Goal: Transaction & Acquisition: Purchase product/service

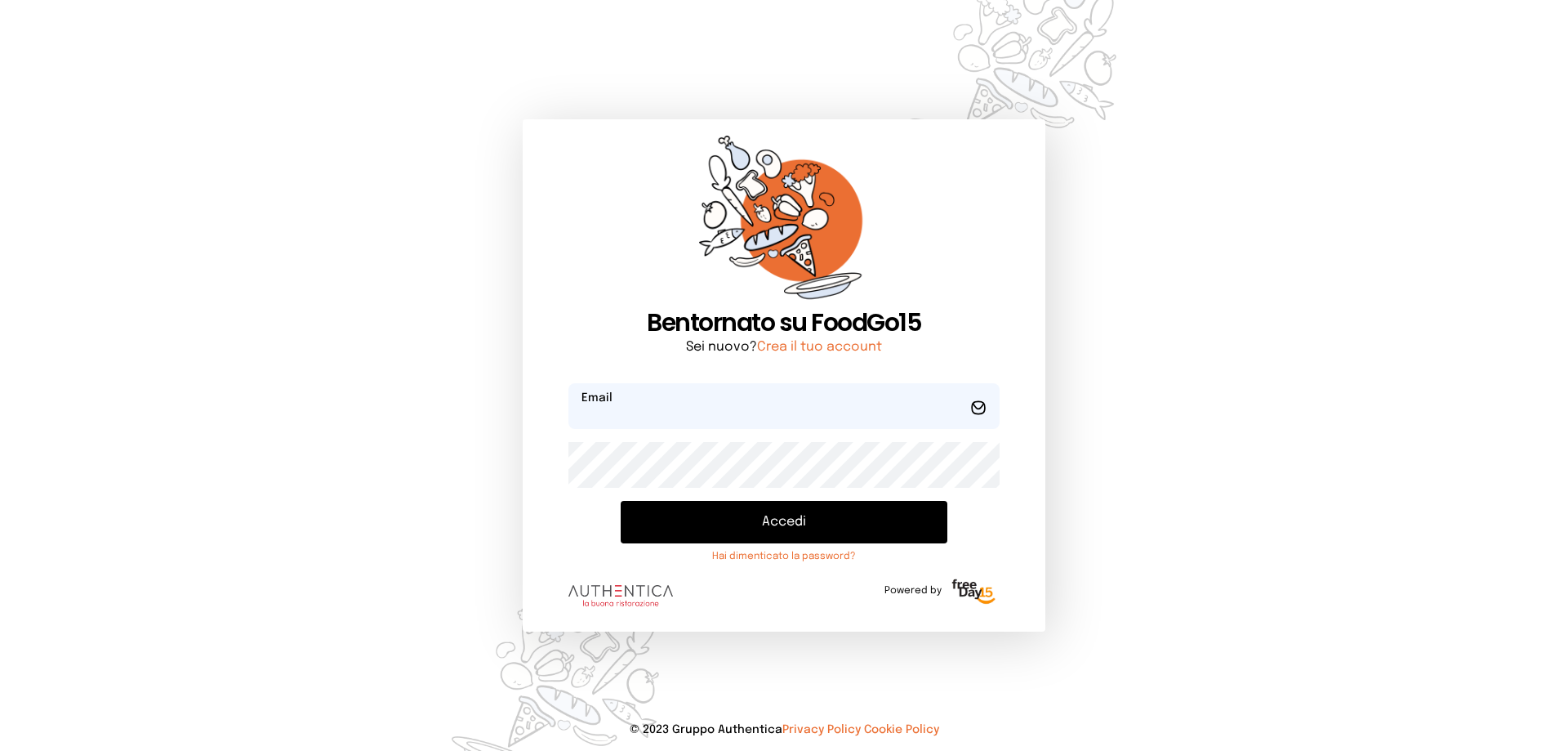
type input "**********"
click at [789, 516] on button "Accedi" at bounding box center [784, 522] width 327 height 42
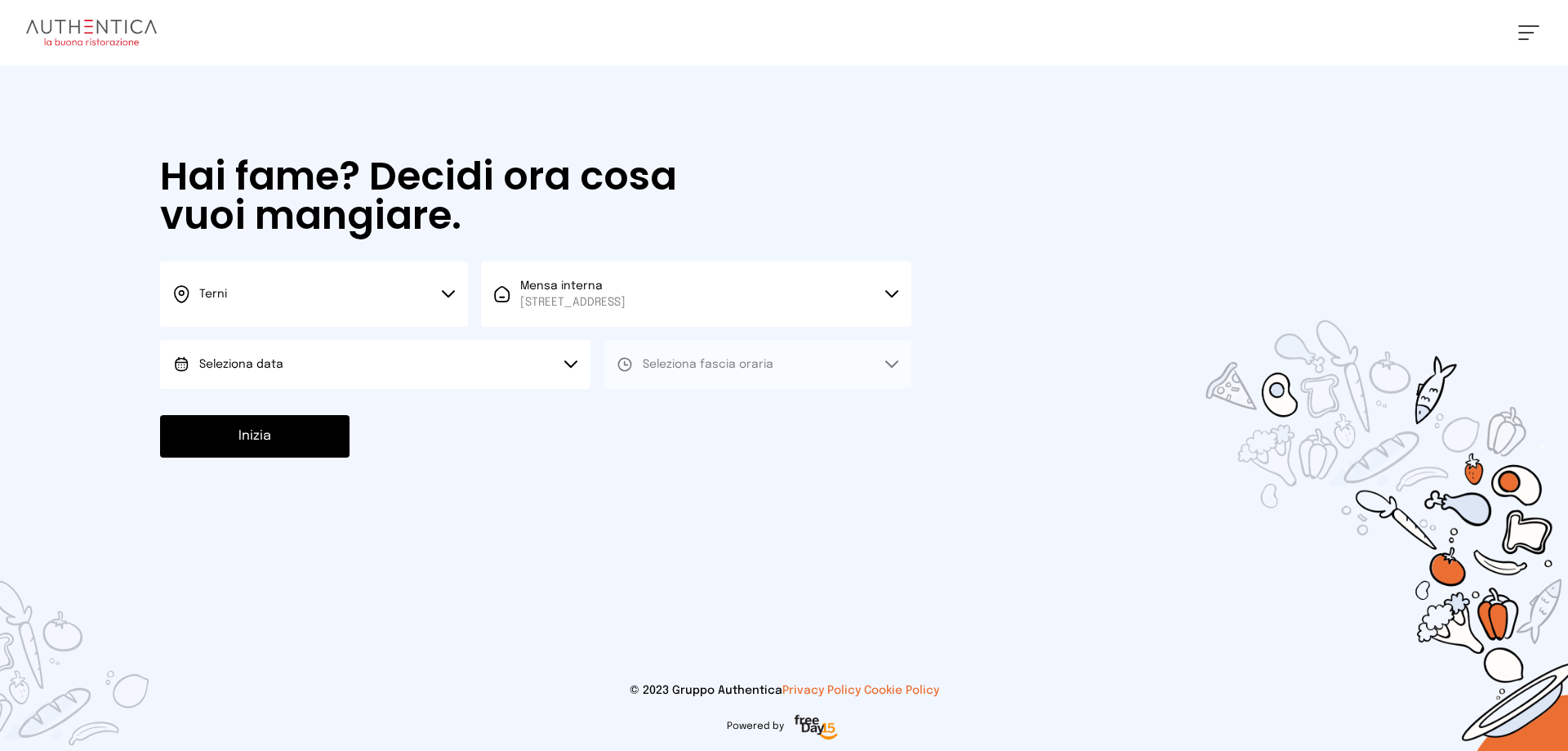
click at [349, 359] on button "Seleziona data" at bounding box center [375, 364] width 431 height 49
click at [349, 402] on li "[DATE], [DATE]" at bounding box center [375, 410] width 431 height 42
click at [826, 364] on button "Seleziona fascia oraria" at bounding box center [757, 364] width 307 height 49
click at [752, 418] on li "Pranzo" at bounding box center [757, 410] width 307 height 42
click at [268, 440] on button "Inizia" at bounding box center [255, 436] width 189 height 42
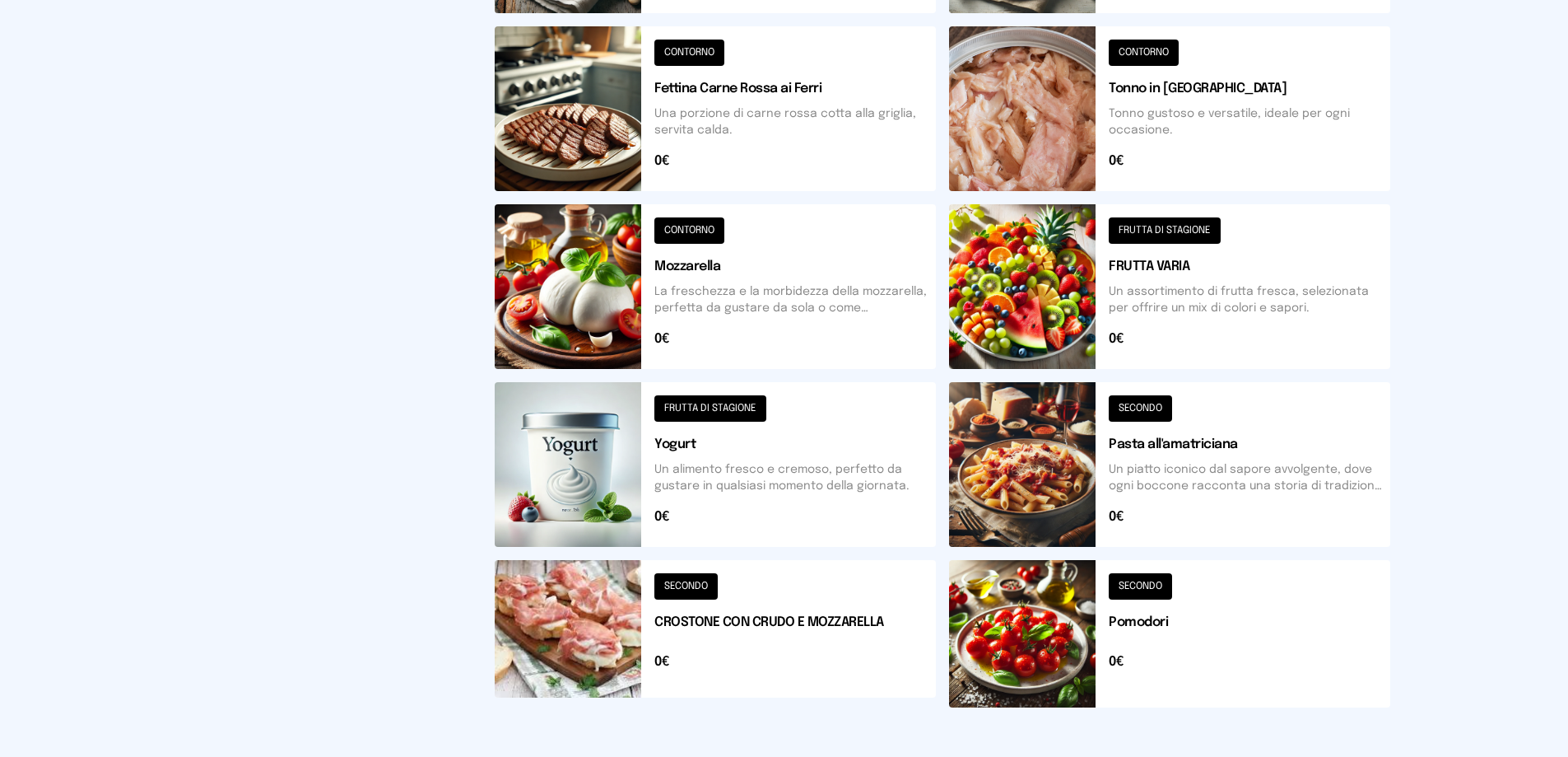
scroll to position [577, 0]
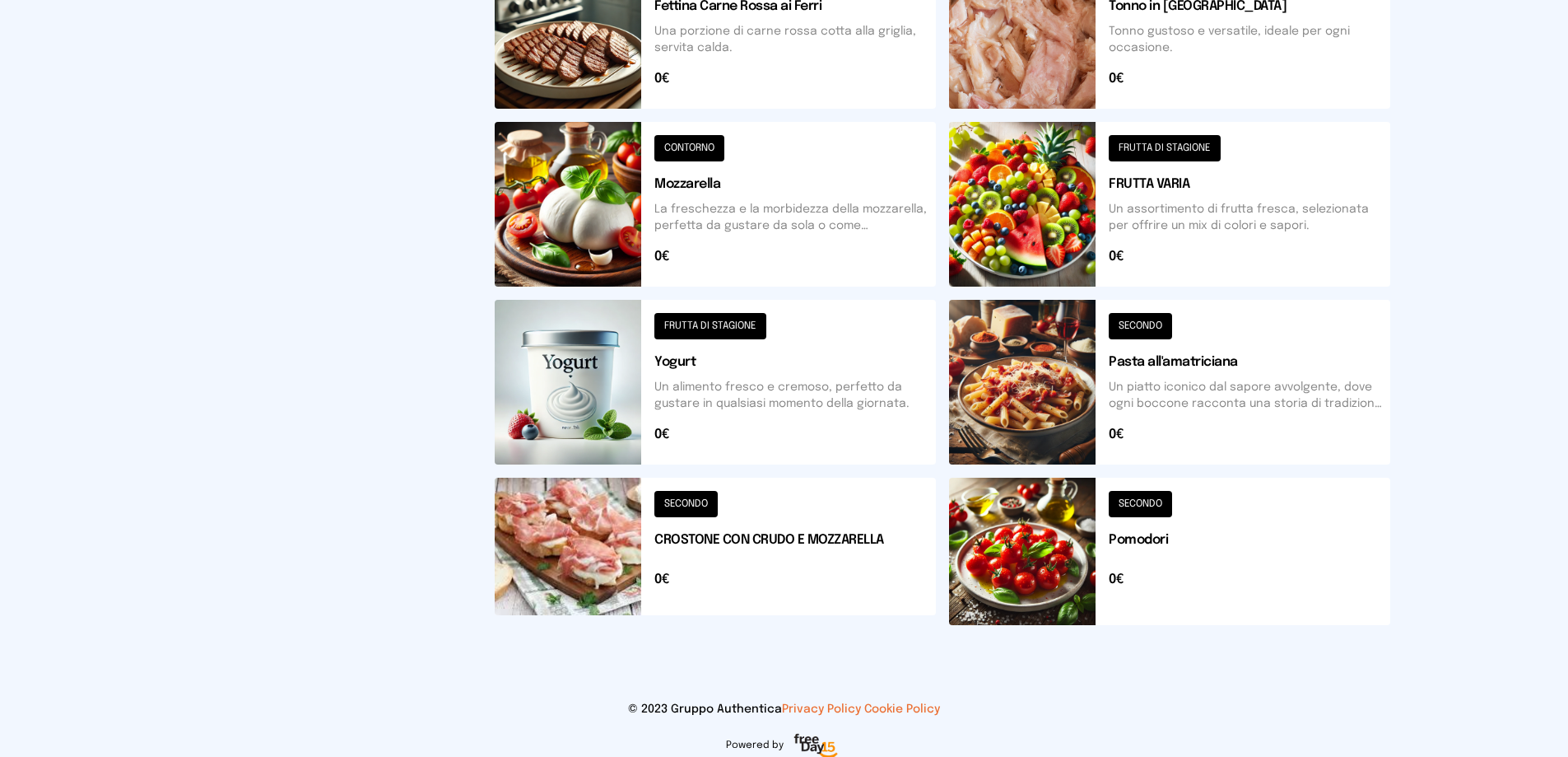
click at [787, 532] on button at bounding box center [715, 551] width 441 height 147
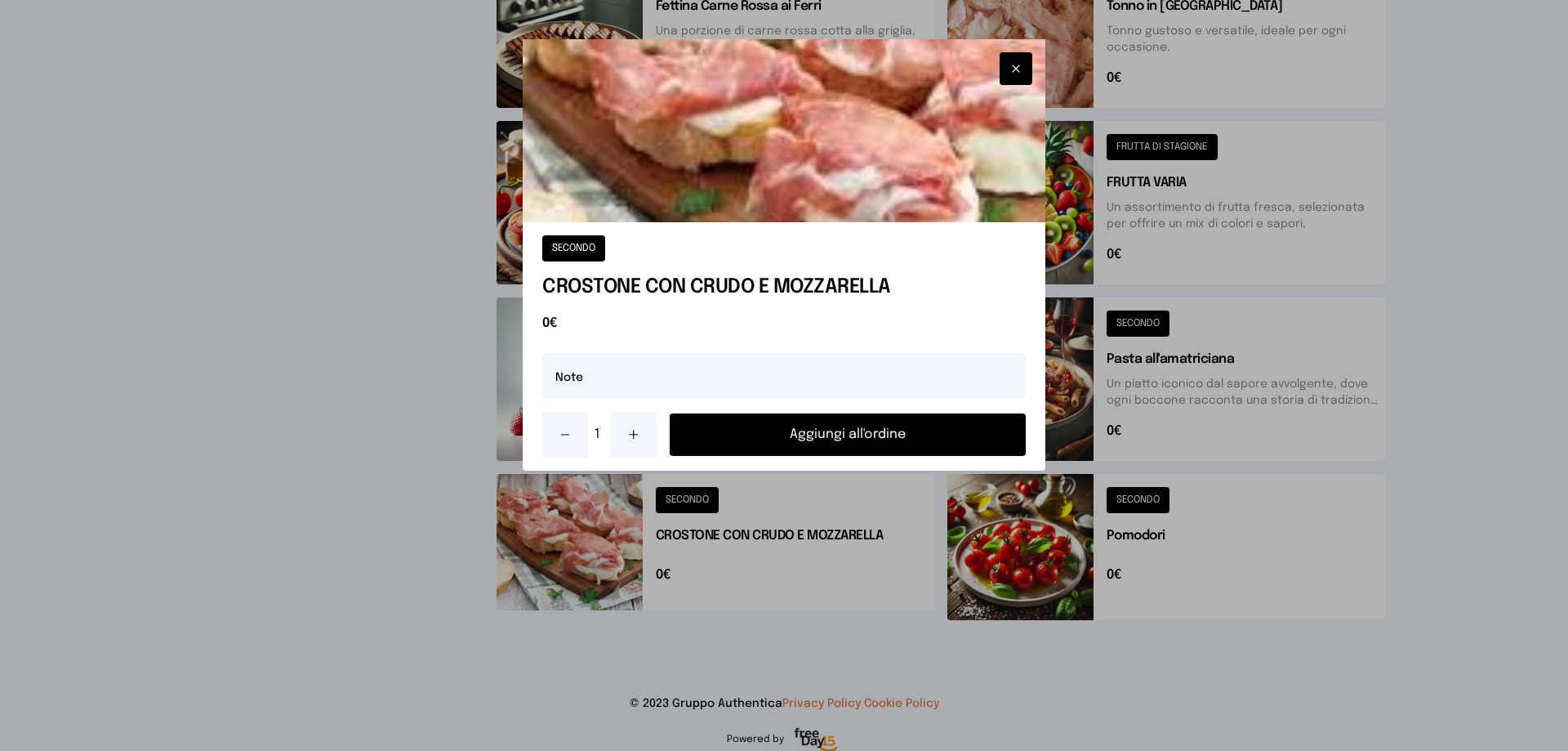
click at [783, 429] on button "Aggiungi all'ordine" at bounding box center [847, 435] width 356 height 42
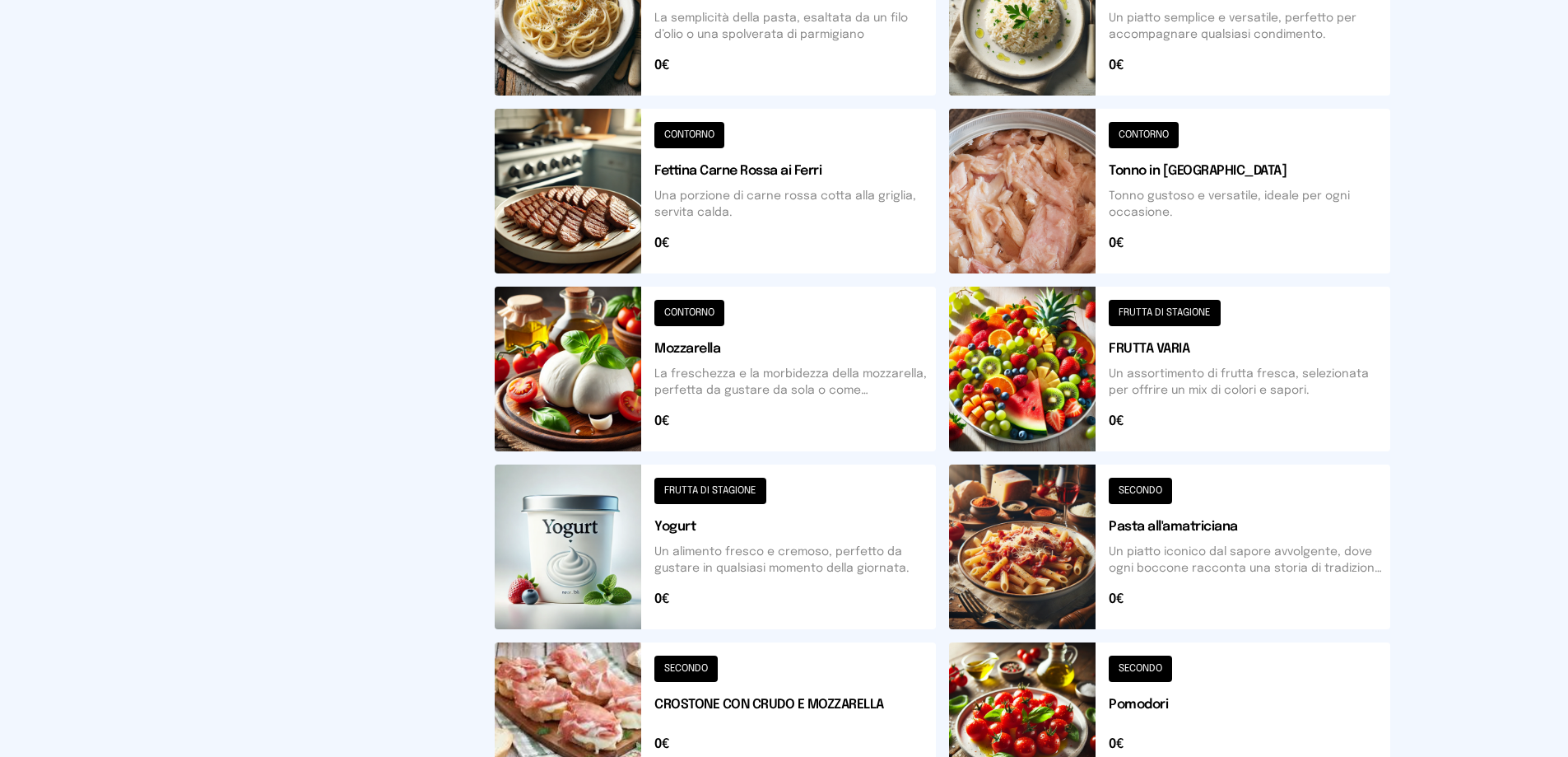
scroll to position [248, 0]
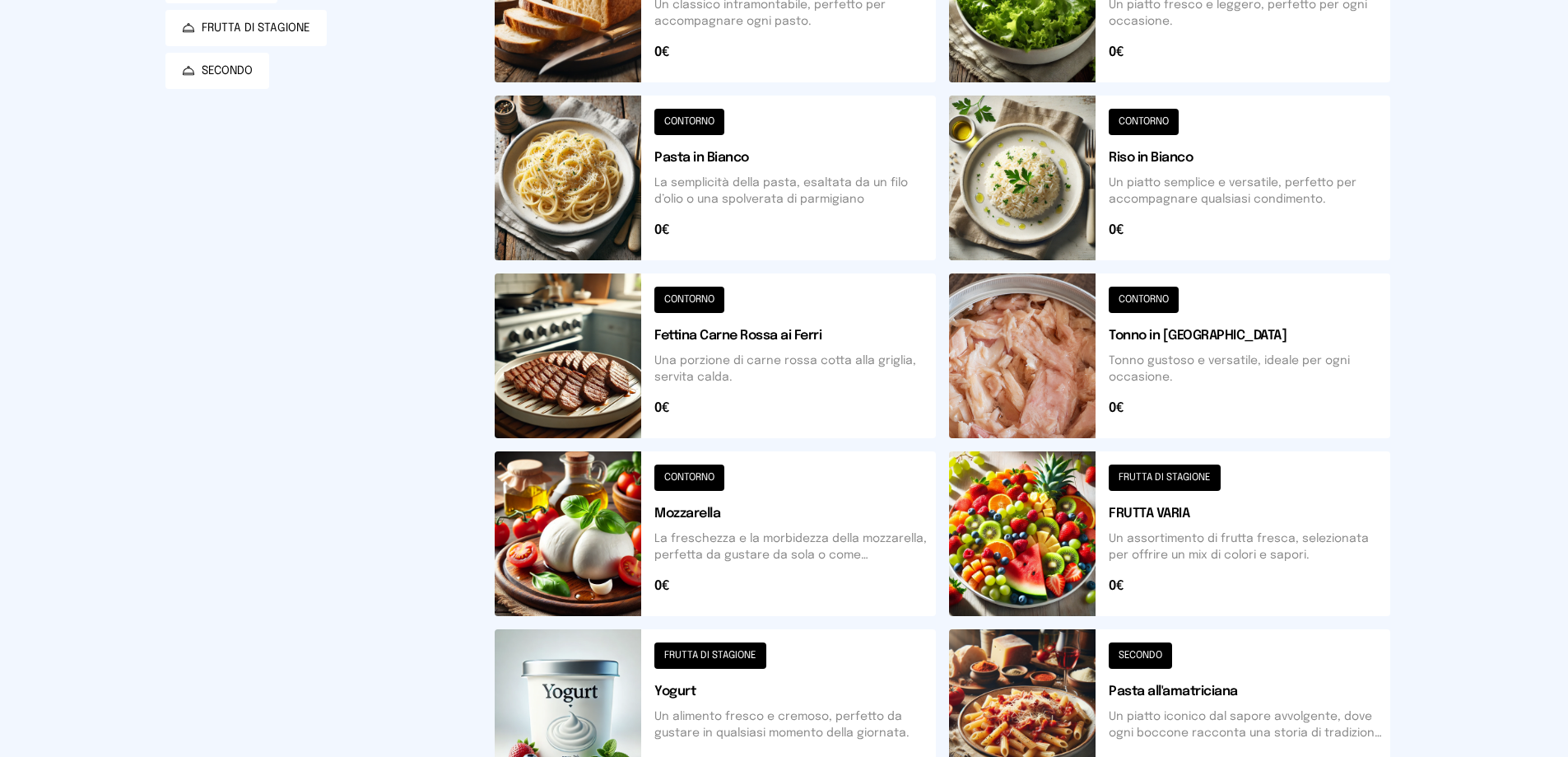
click at [1276, 199] on button at bounding box center [1170, 177] width 441 height 165
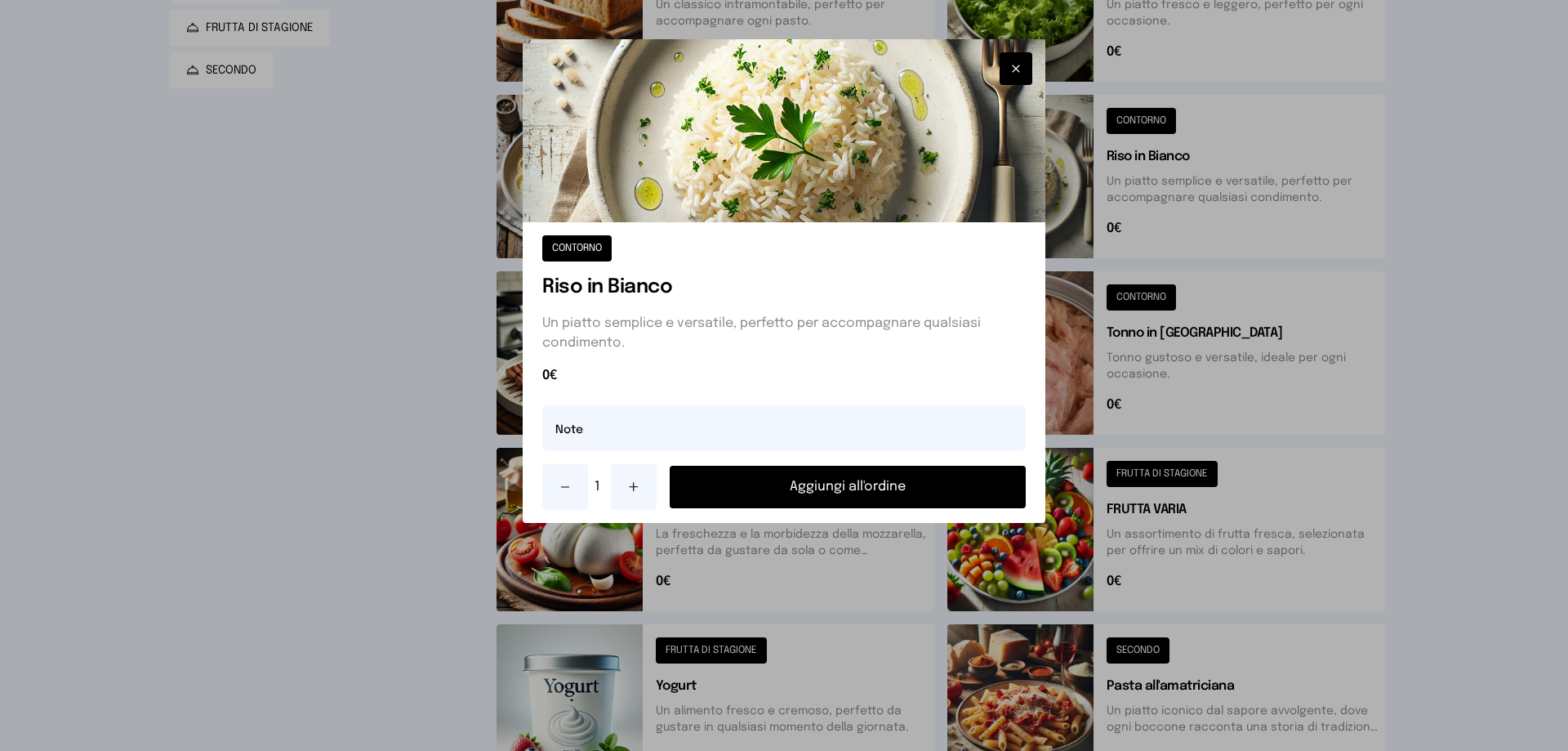
click at [922, 493] on button "Aggiungi all'ordine" at bounding box center [847, 486] width 356 height 42
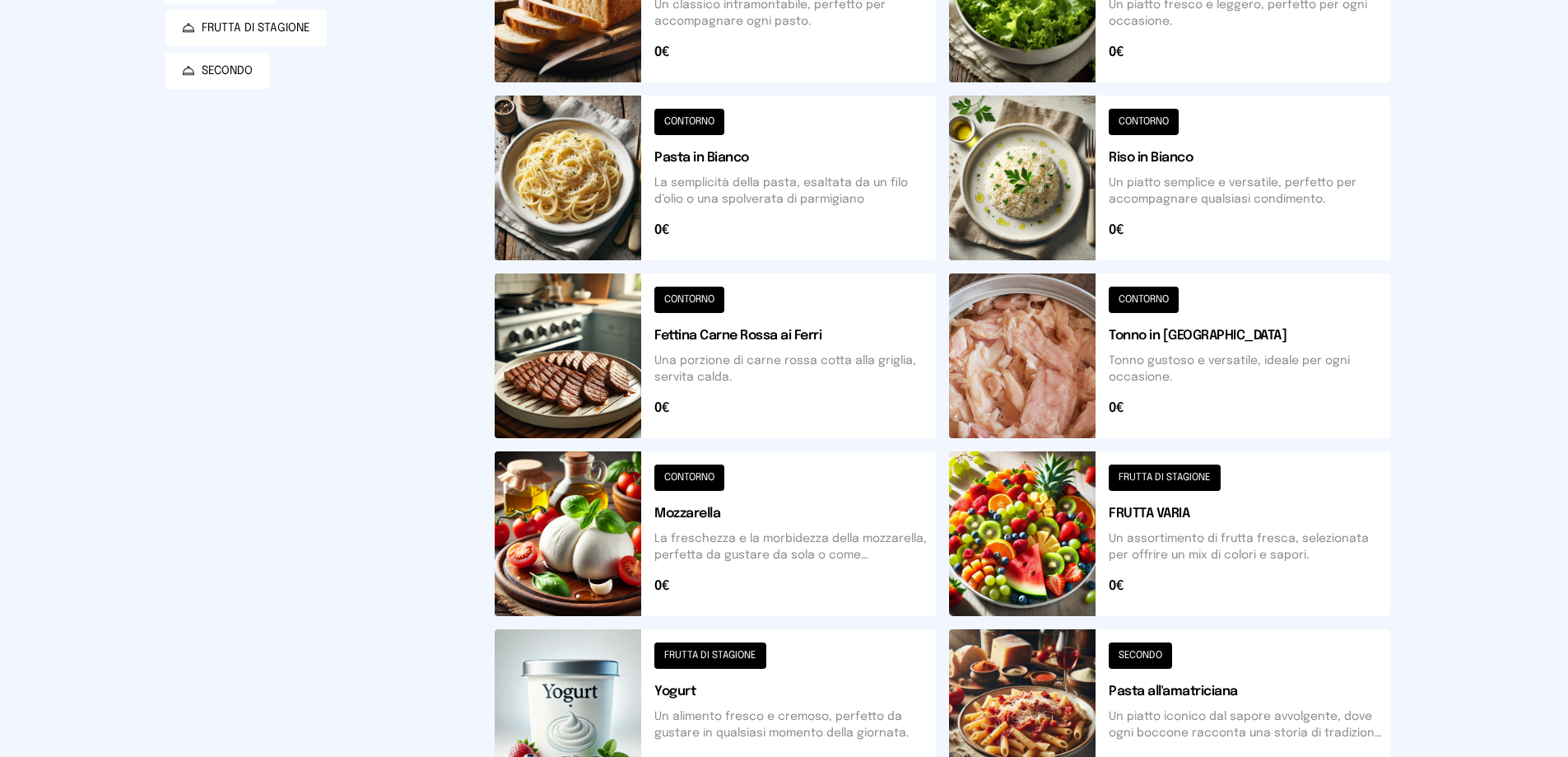
click at [1241, 363] on button at bounding box center [1170, 355] width 441 height 165
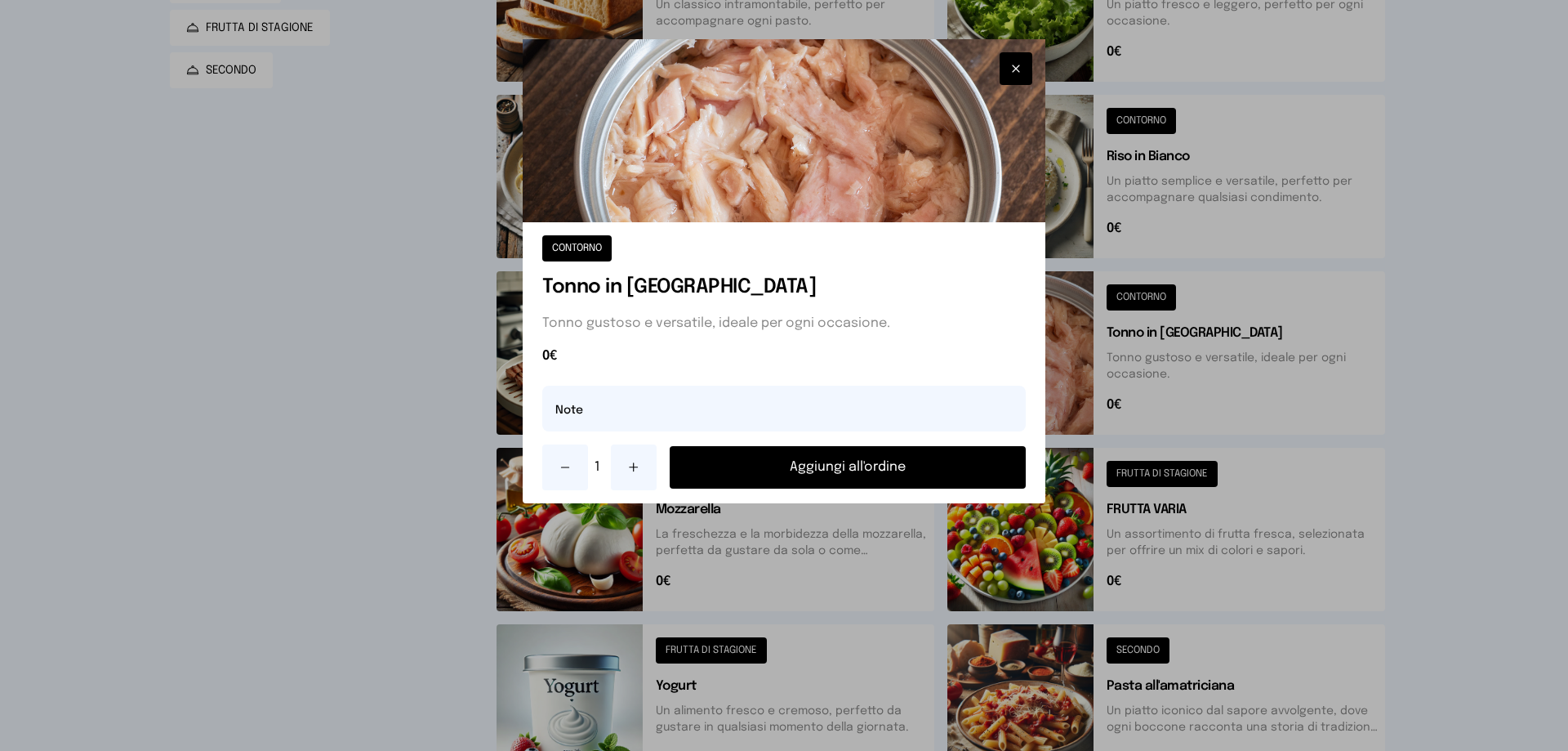
click at [836, 465] on button "Aggiungi all'ordine" at bounding box center [847, 467] width 356 height 42
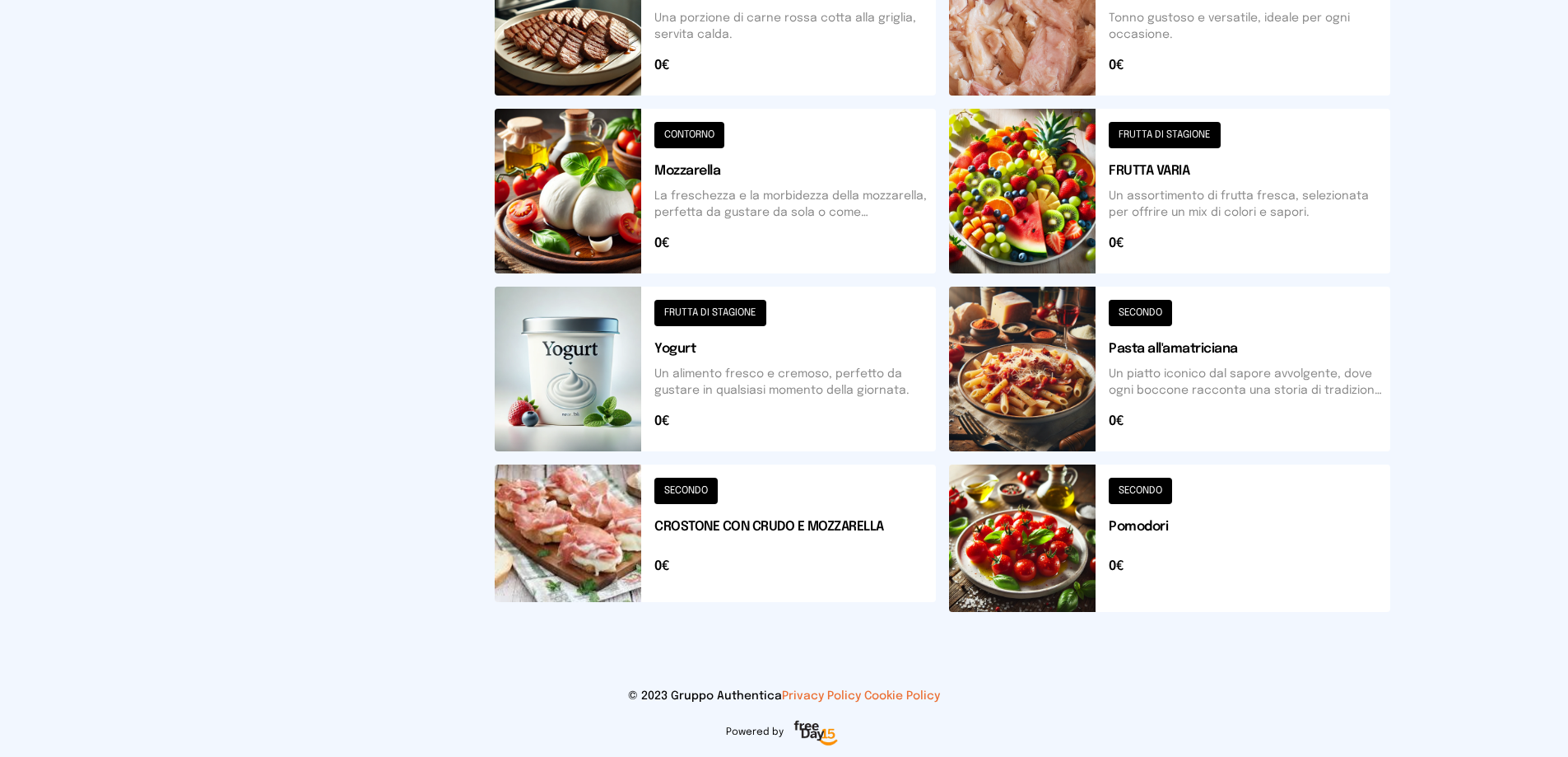
scroll to position [343, 0]
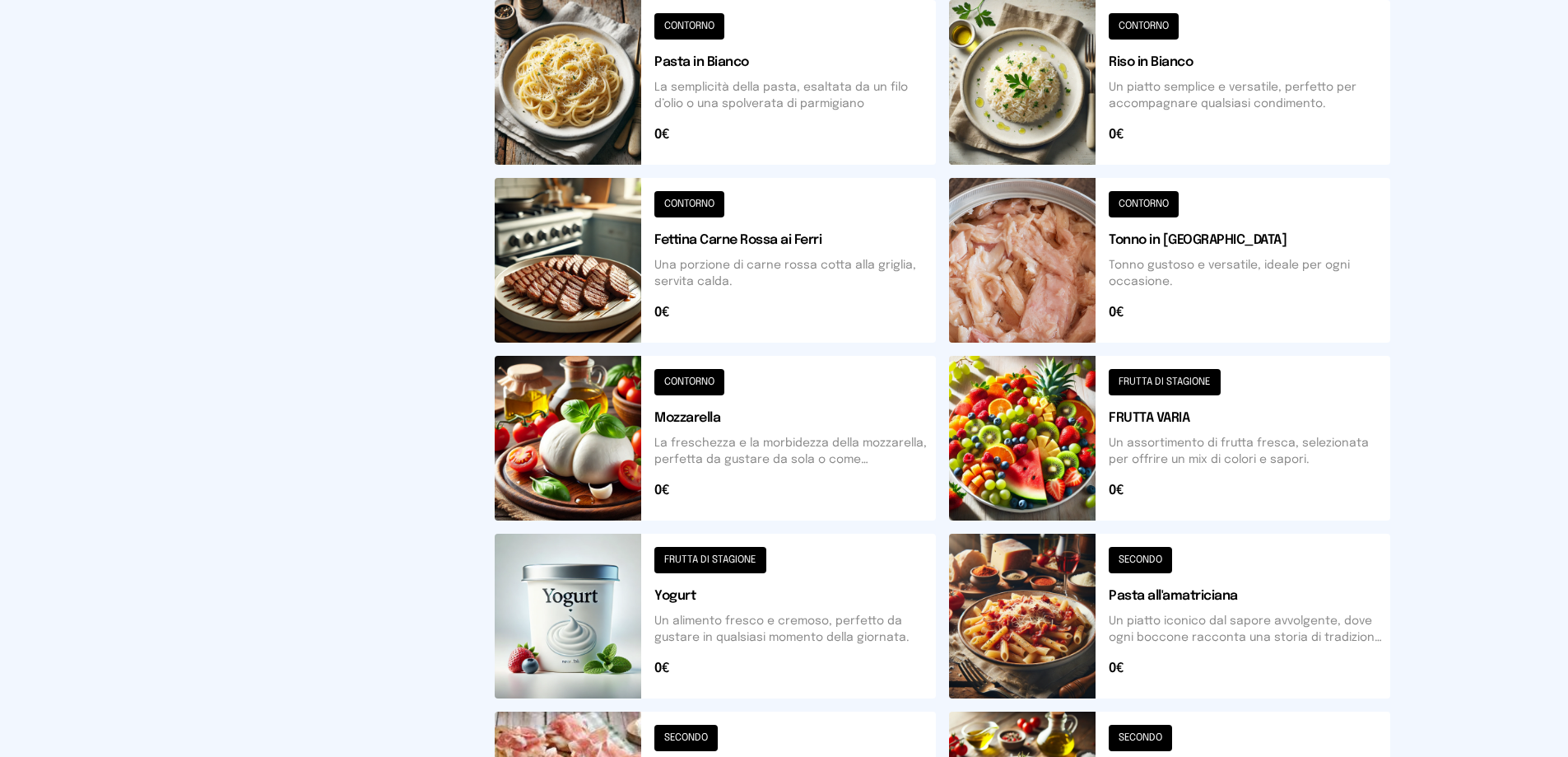
click at [1171, 438] on button at bounding box center [1170, 437] width 441 height 165
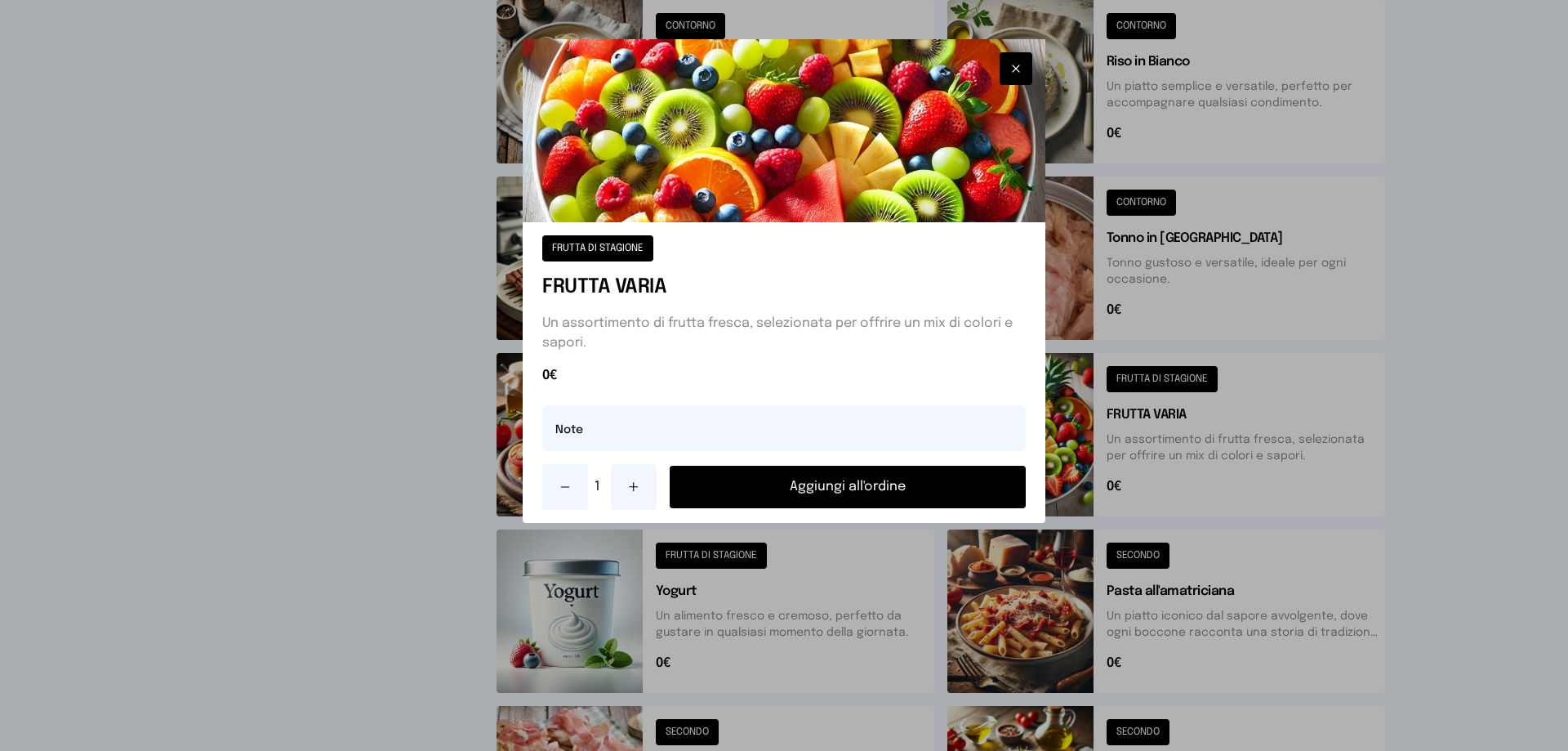
click at [816, 481] on button "Aggiungi all'ordine" at bounding box center [847, 486] width 356 height 42
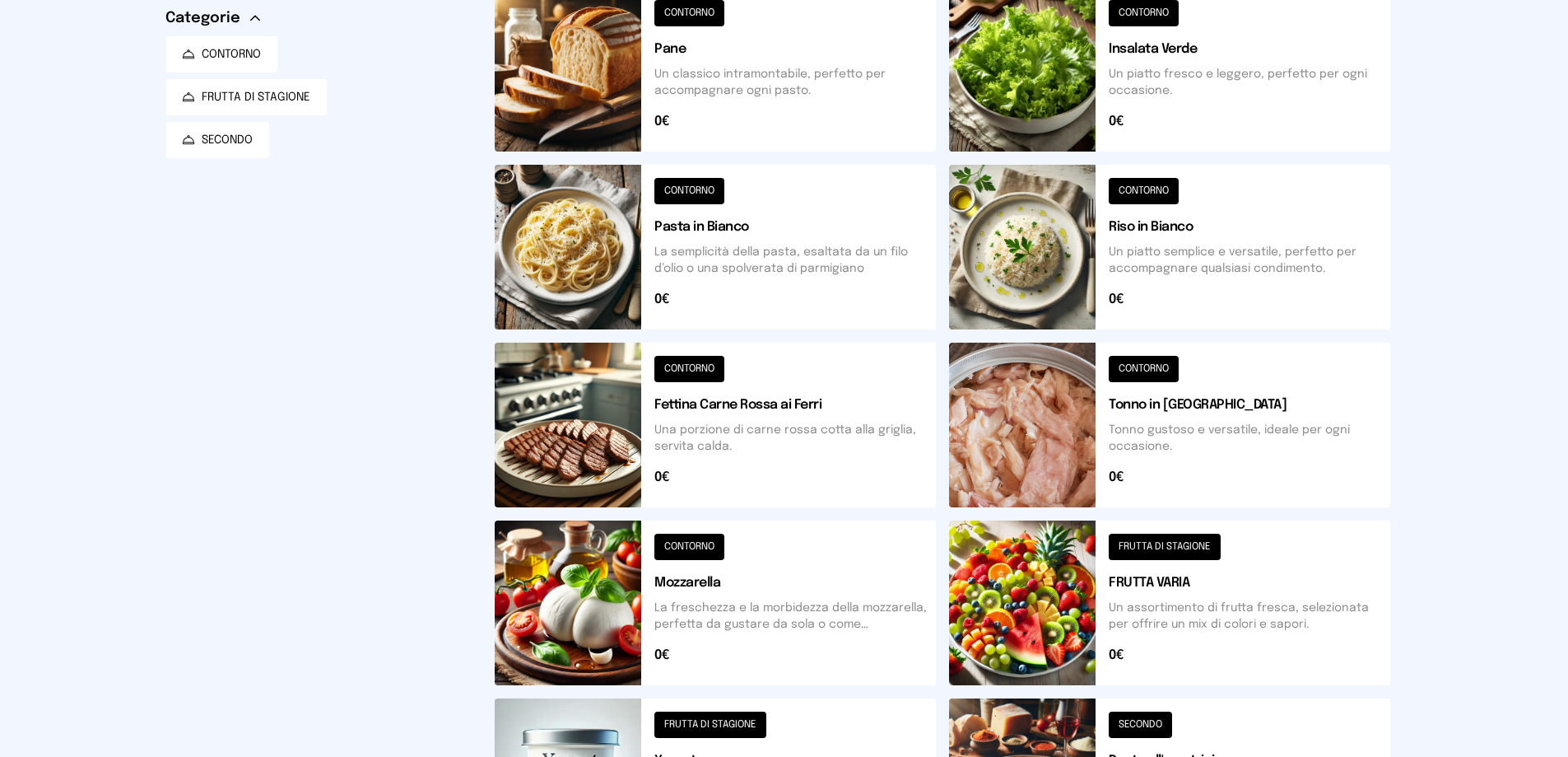
scroll to position [13, 0]
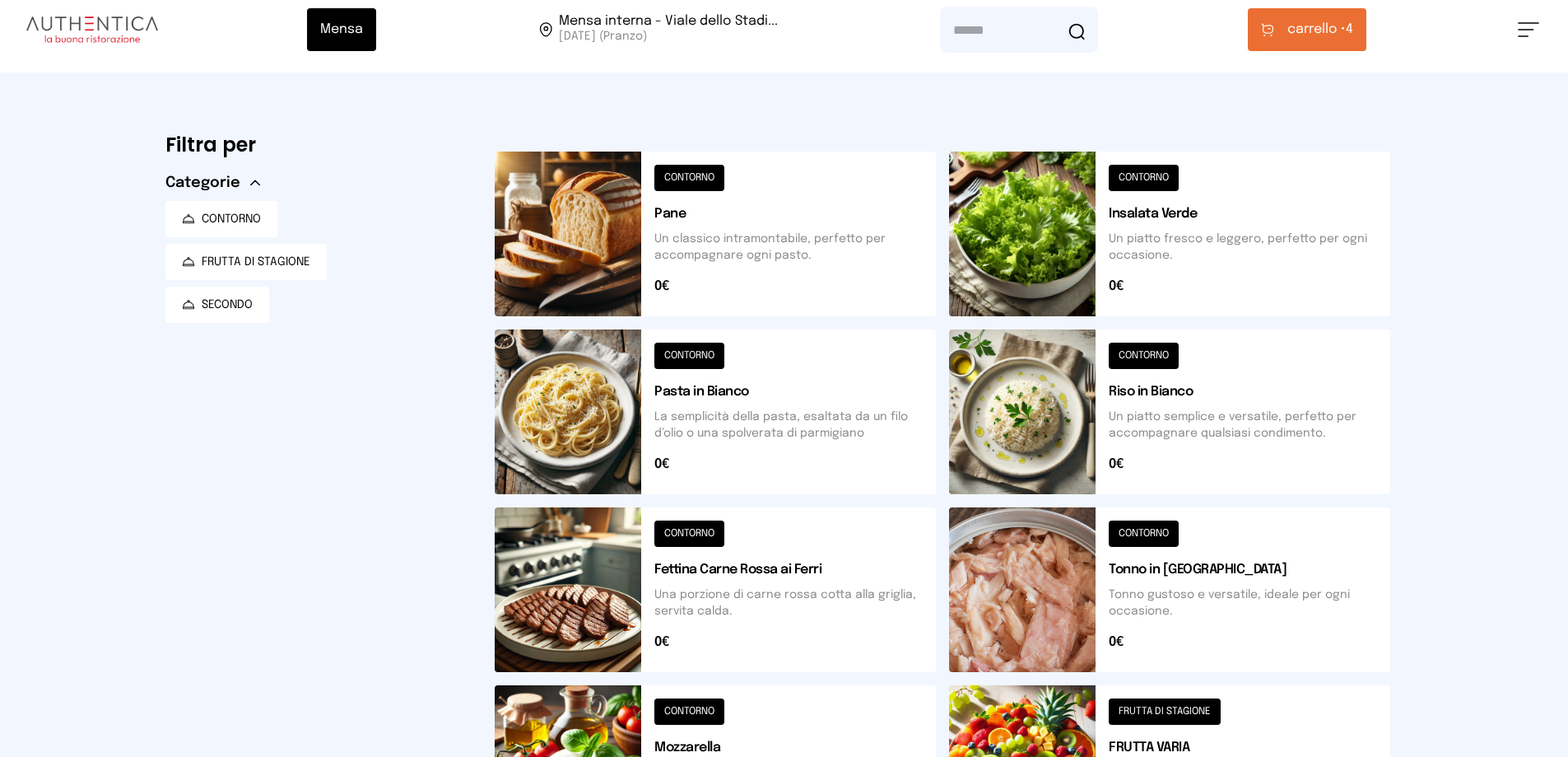
click at [1338, 39] on span "carrello •" at bounding box center [1316, 30] width 59 height 20
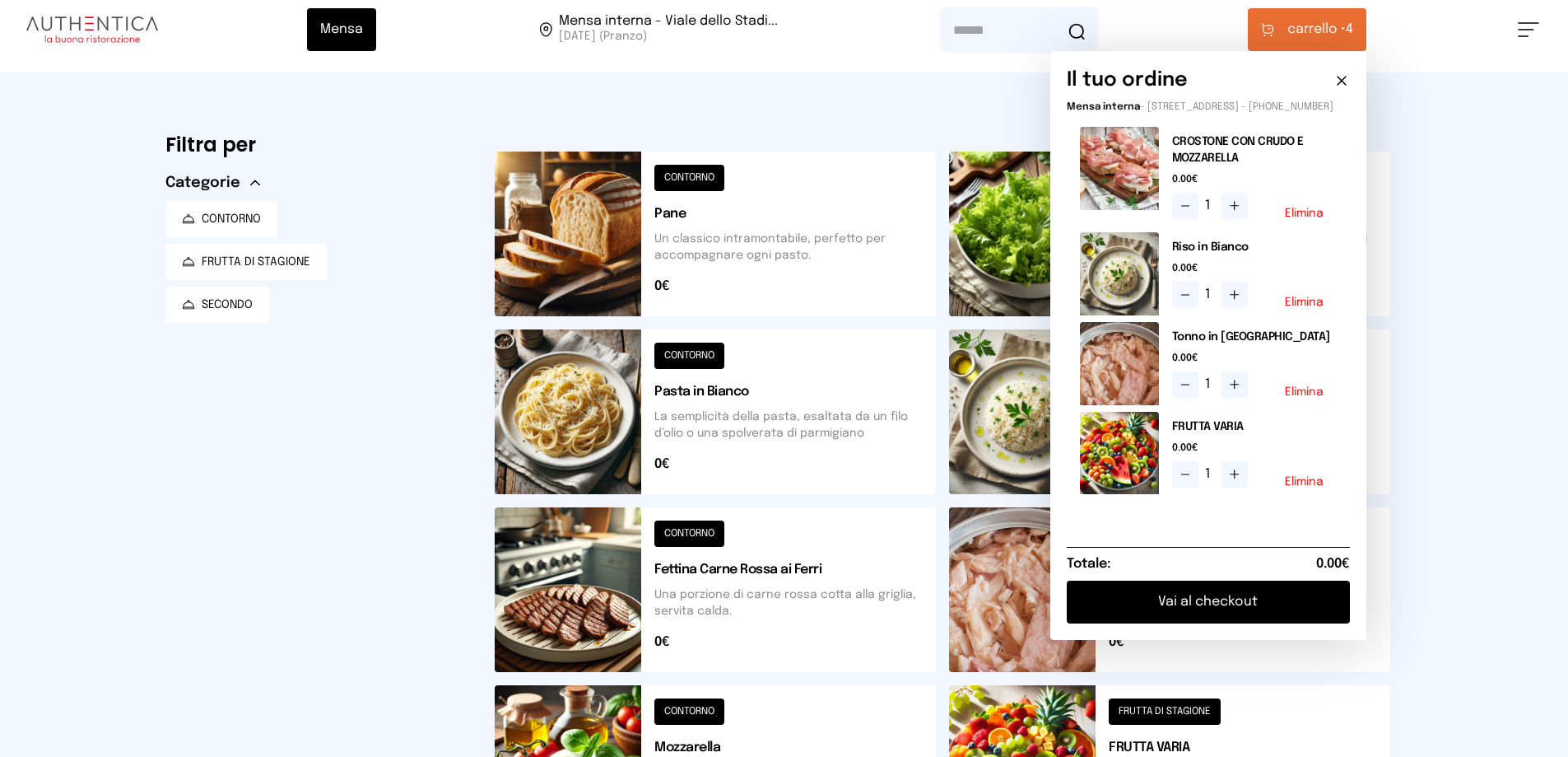
click at [1212, 611] on button "Vai al checkout" at bounding box center [1208, 602] width 283 height 42
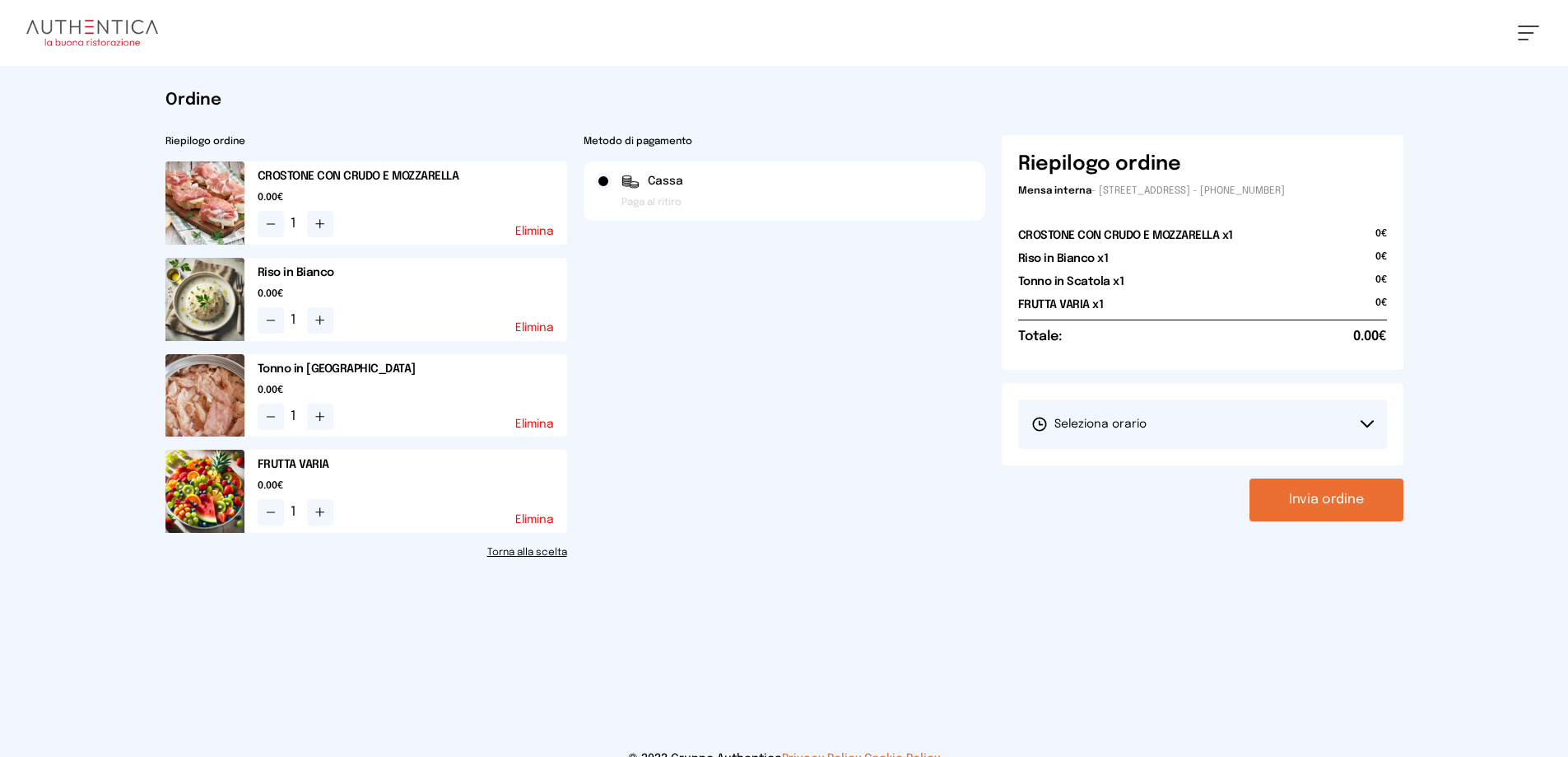
click at [1298, 430] on button "Seleziona orario" at bounding box center [1202, 424] width 369 height 49
click at [1277, 466] on li "1° Turno (13:00 - 15:00)" at bounding box center [1202, 470] width 369 height 42
click at [1309, 496] on button "Invia ordine" at bounding box center [1326, 500] width 154 height 42
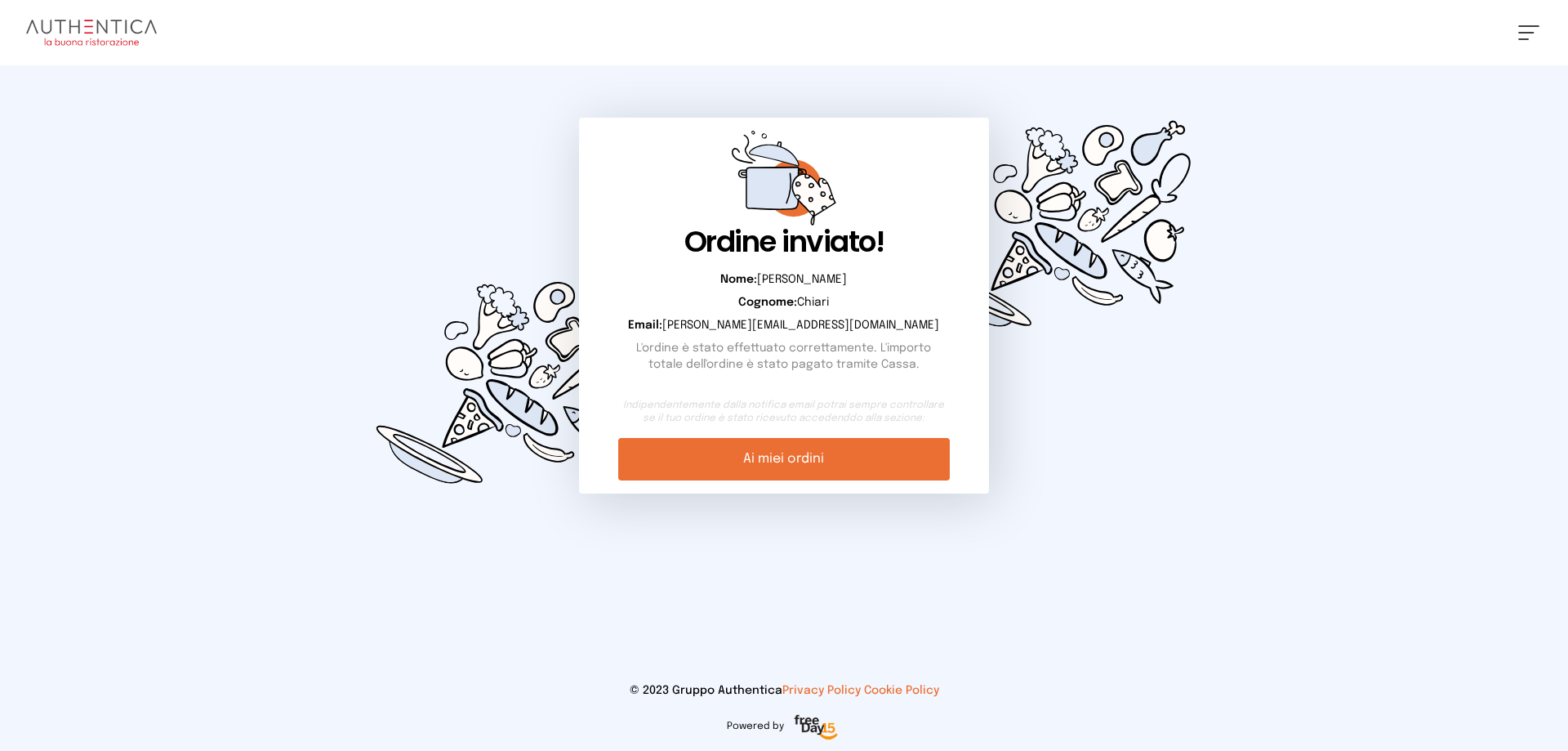
click at [831, 453] on link "Ai miei ordini" at bounding box center [783, 459] width 330 height 42
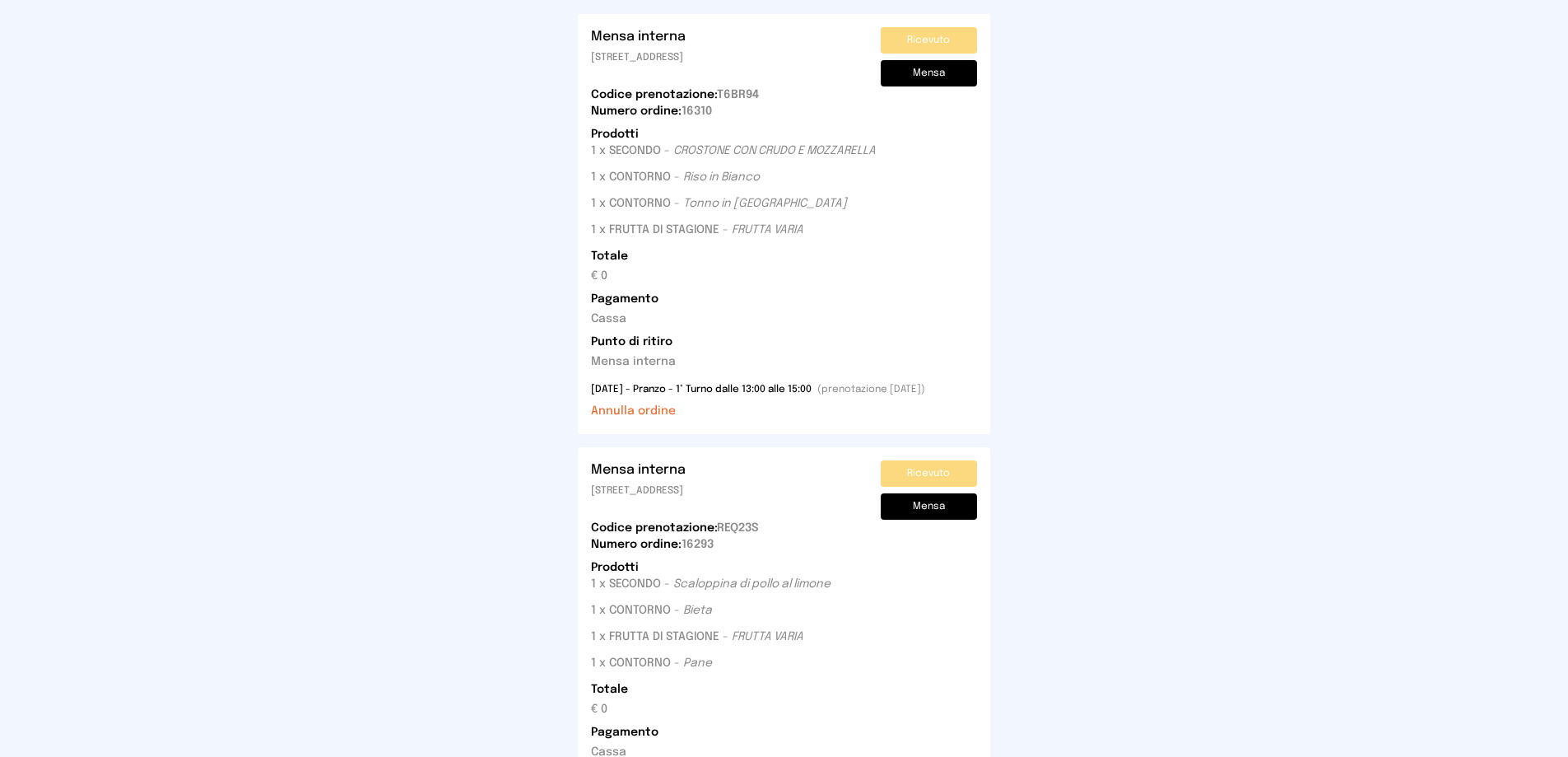
scroll to position [659, 0]
